Goal: Check status

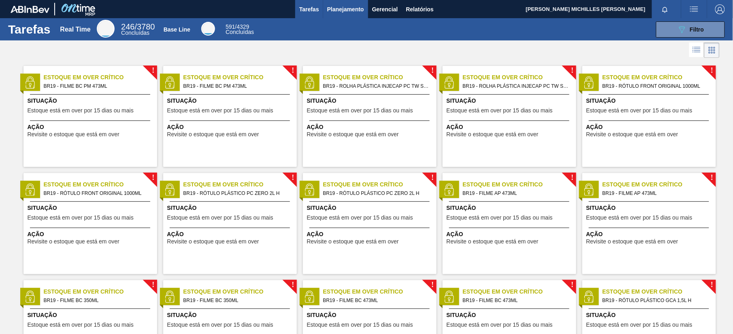
click at [357, 14] on button "Planejamento" at bounding box center [345, 9] width 45 height 18
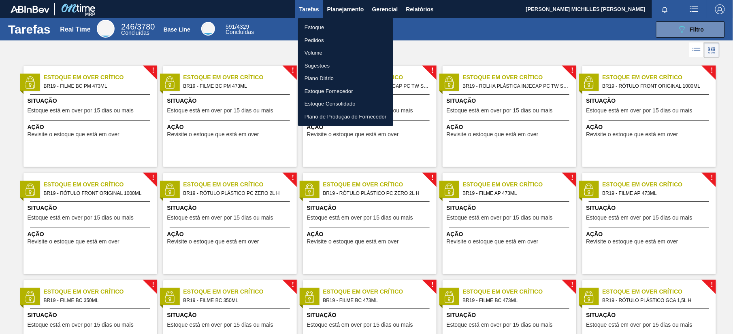
click at [341, 28] on li "Estoque" at bounding box center [345, 27] width 95 height 13
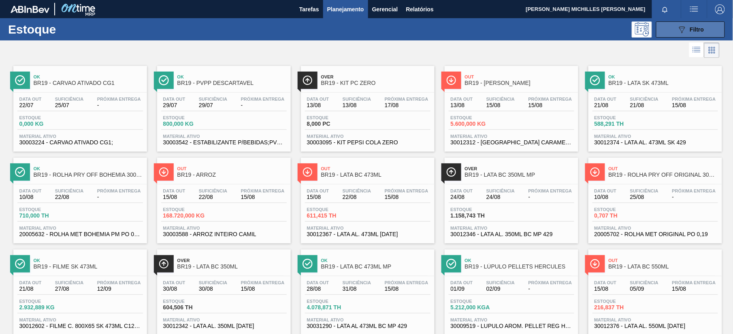
click at [690, 32] on span "Filtro" at bounding box center [697, 29] width 14 height 6
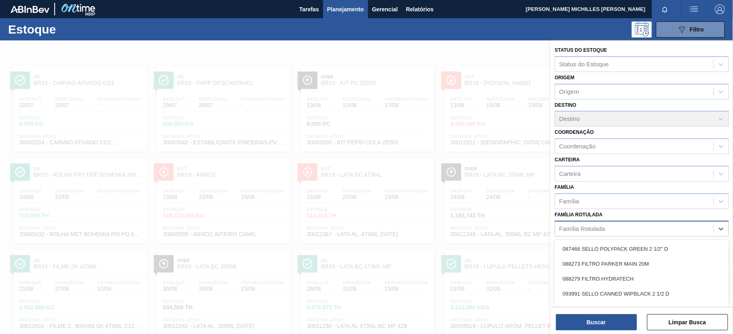
click at [656, 227] on div "Família Rotulada" at bounding box center [634, 229] width 158 height 12
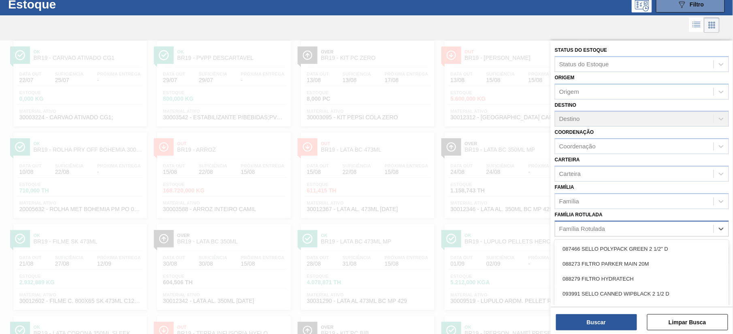
paste Rotulada "20005632"
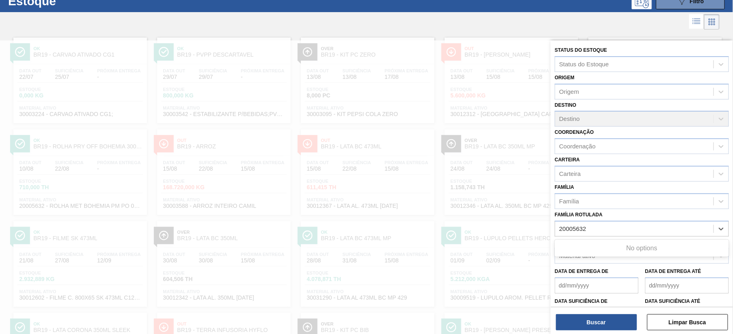
scroll to position [29, 0]
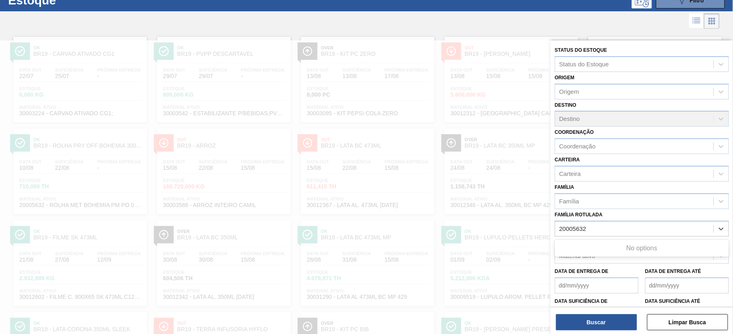
type Rotulada "20005632"
click at [616, 226] on div "Família Rotulada" at bounding box center [634, 229] width 158 height 12
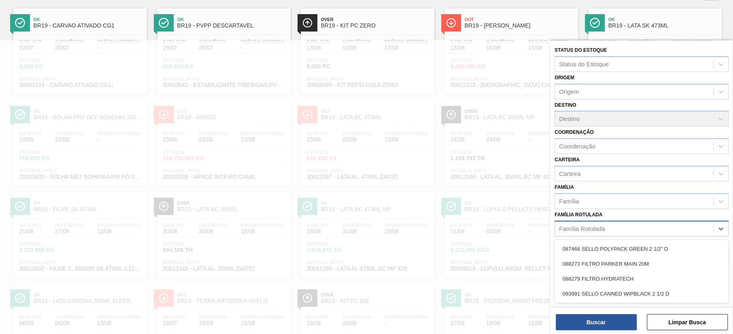
scroll to position [58, 0]
click at [494, 244] on div at bounding box center [366, 207] width 733 height 334
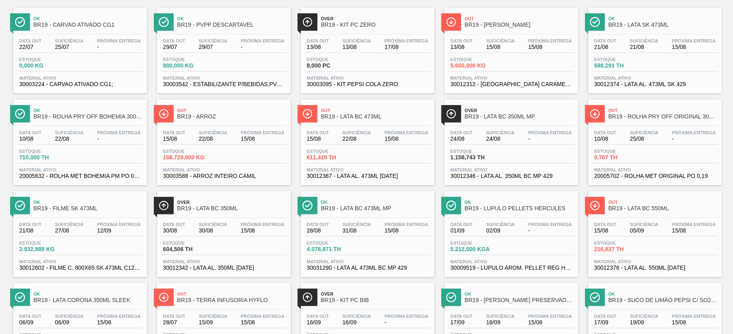
scroll to position [0, 0]
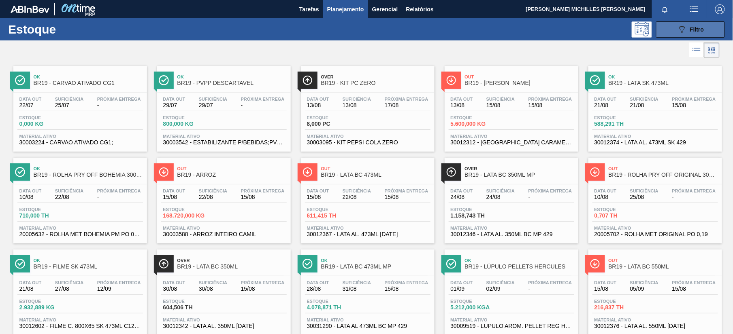
click at [701, 32] on span "Filtro" at bounding box center [697, 29] width 14 height 6
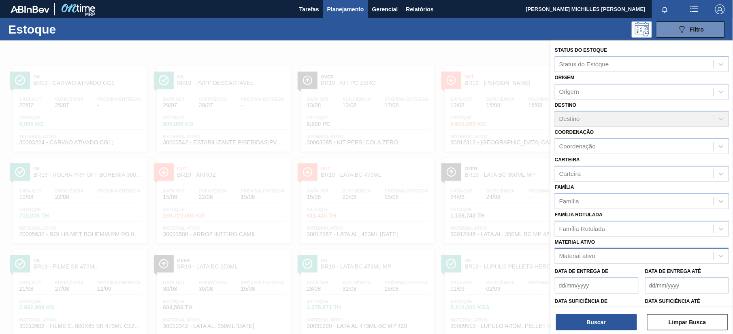
click at [608, 258] on div "Material ativo" at bounding box center [634, 257] width 158 height 12
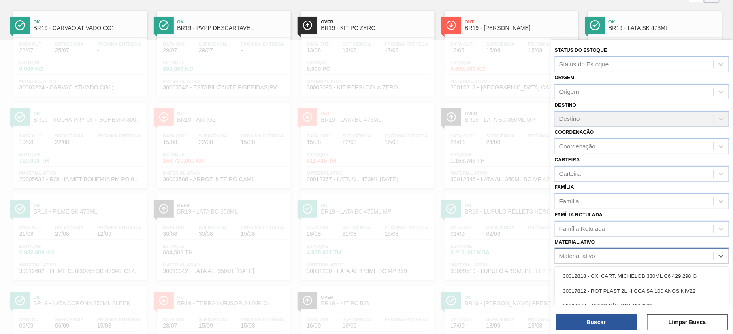
scroll to position [57, 0]
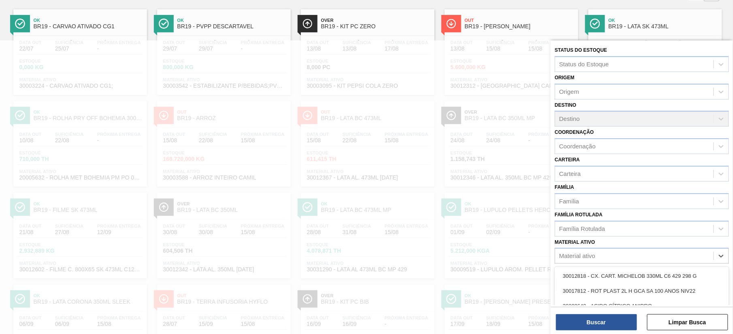
paste ativo "30029056"
type ativo "30029056"
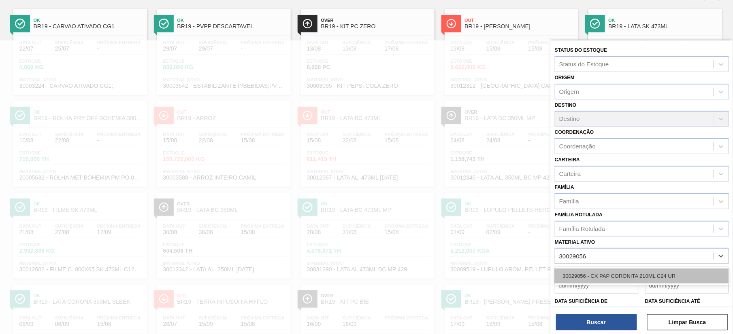
click at [587, 270] on div "30029056 - CX PAP CORONITA 210ML C24 UR" at bounding box center [642, 276] width 174 height 15
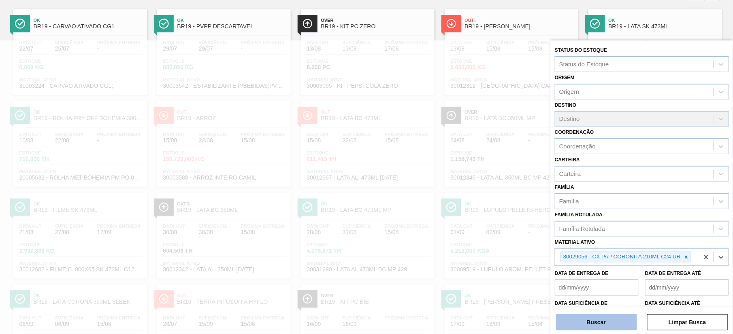
click at [611, 329] on button "Buscar" at bounding box center [596, 323] width 81 height 16
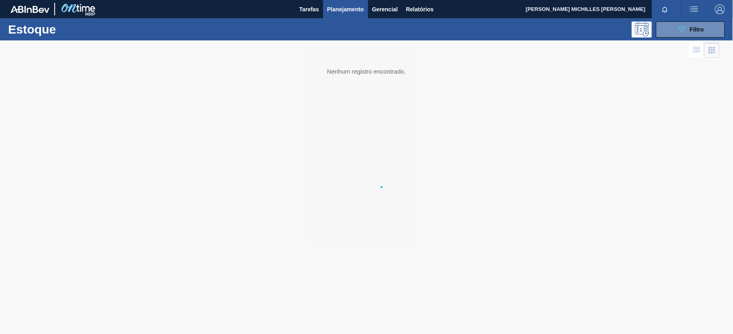
scroll to position [0, 0]
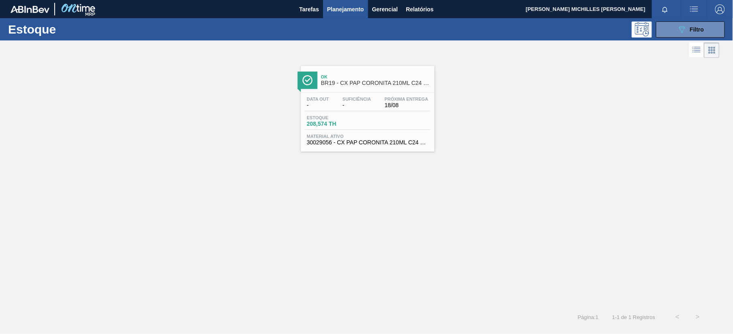
click at [396, 138] on span "Material ativo" at bounding box center [367, 136] width 121 height 5
